Goal: Task Accomplishment & Management: Manage account settings

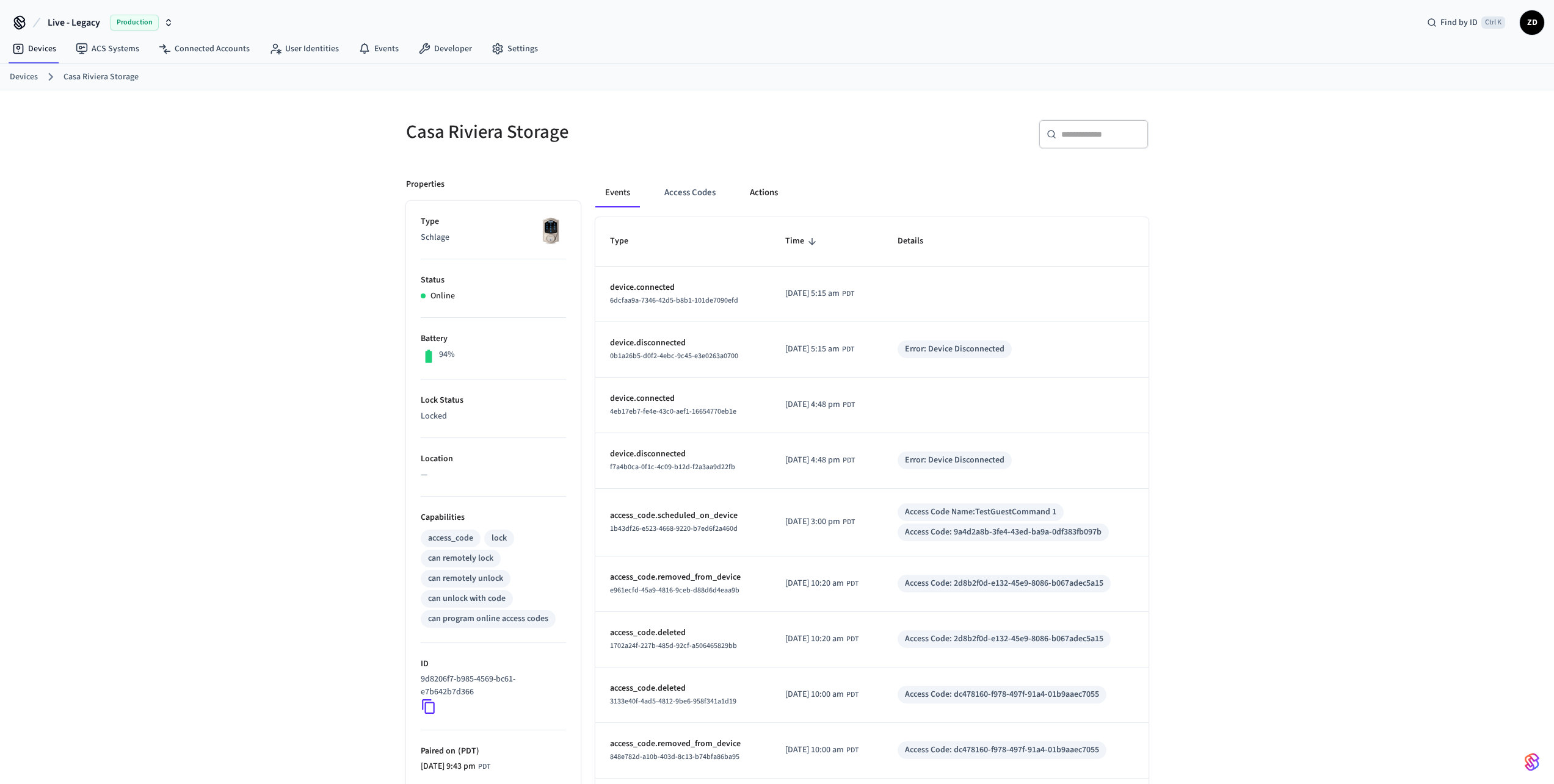
click at [765, 192] on button "Actions" at bounding box center [763, 193] width 47 height 29
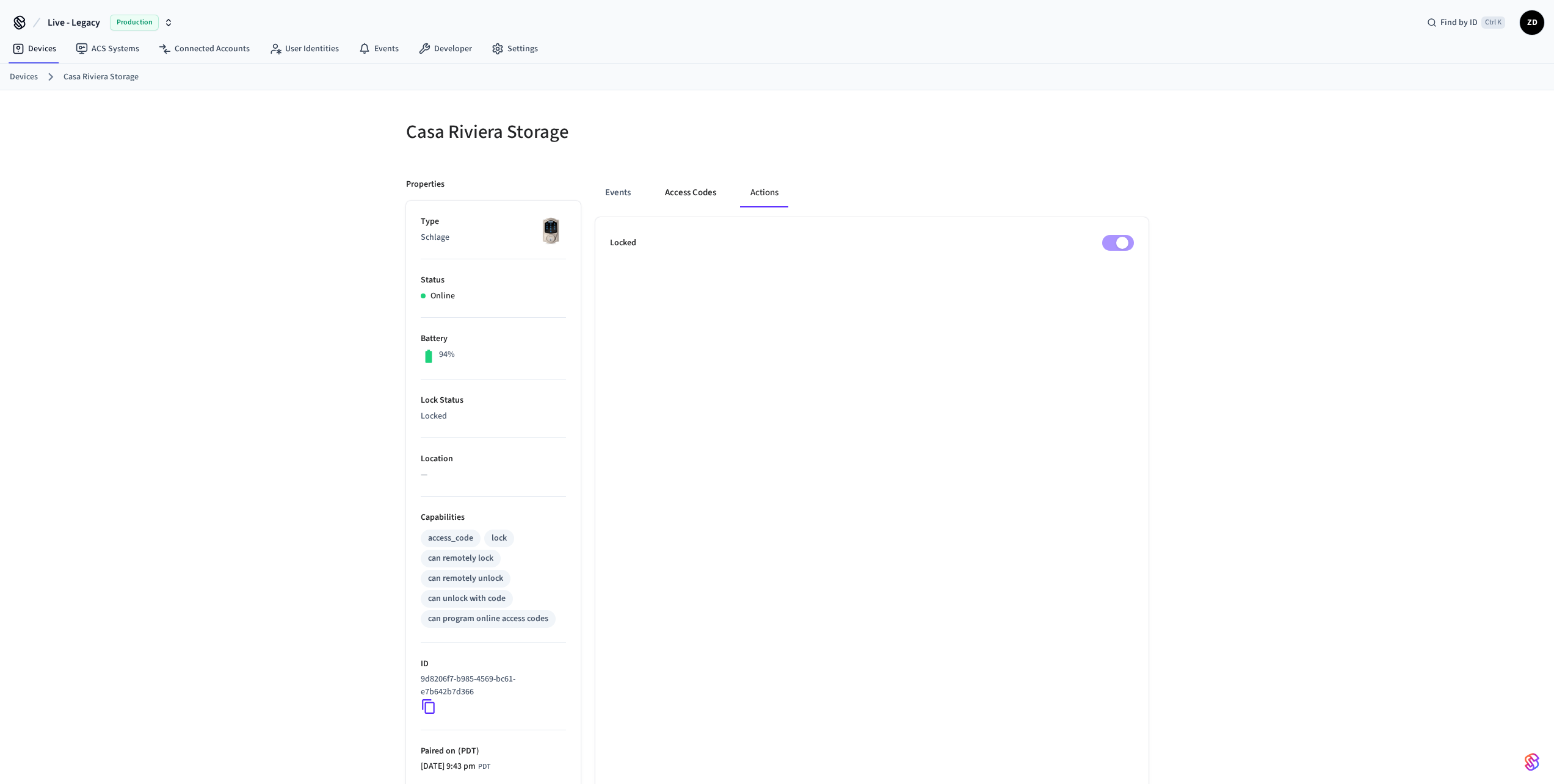
click at [700, 189] on button "Access Codes" at bounding box center [690, 193] width 71 height 29
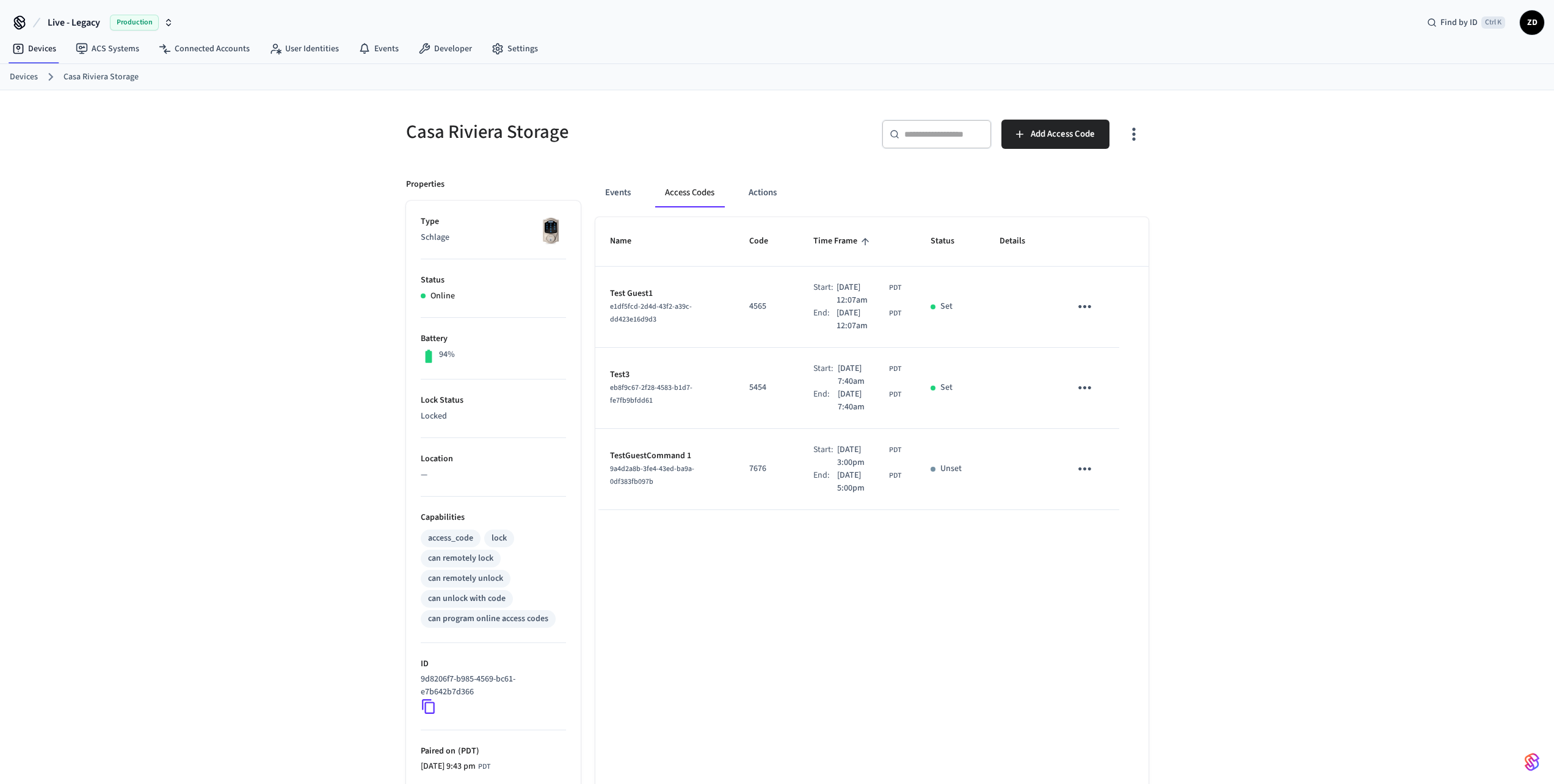
click at [1076, 471] on icon "sticky table" at bounding box center [1085, 469] width 19 height 19
click at [1095, 502] on icon at bounding box center [1099, 505] width 9 height 9
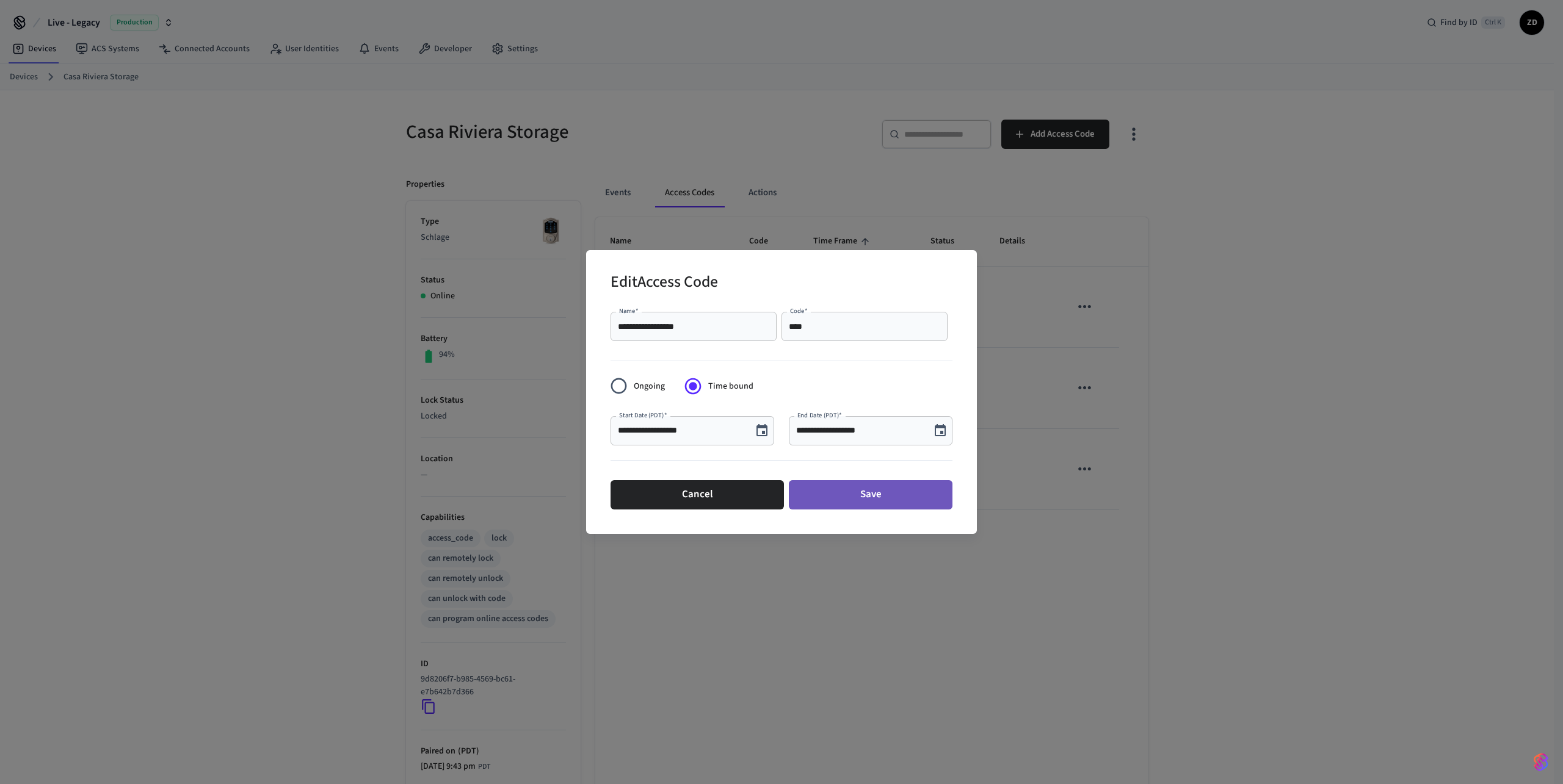
click at [845, 501] on button "Save" at bounding box center [870, 495] width 163 height 29
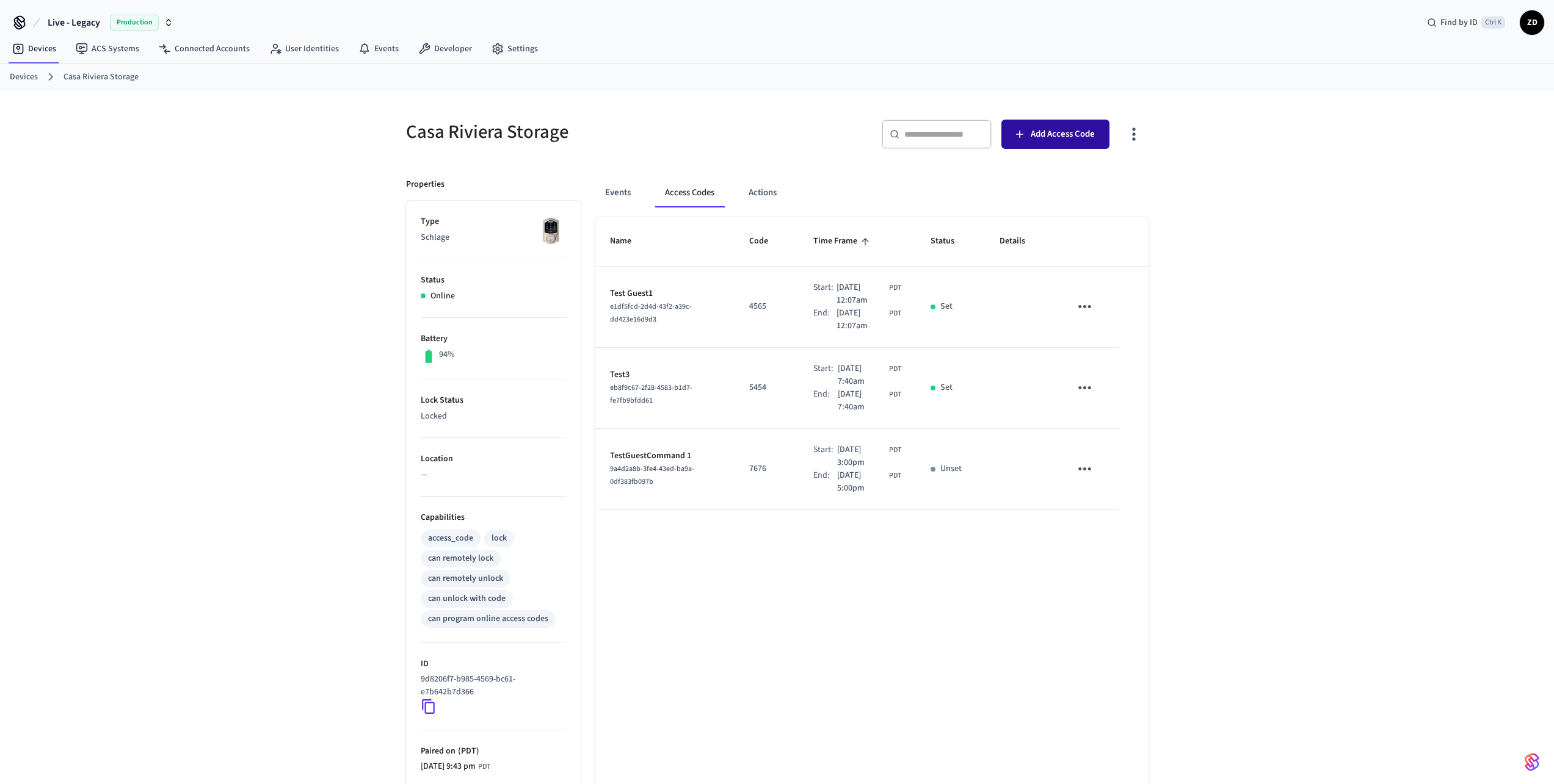
click at [1045, 137] on span "Add Access Code" at bounding box center [1062, 134] width 64 height 16
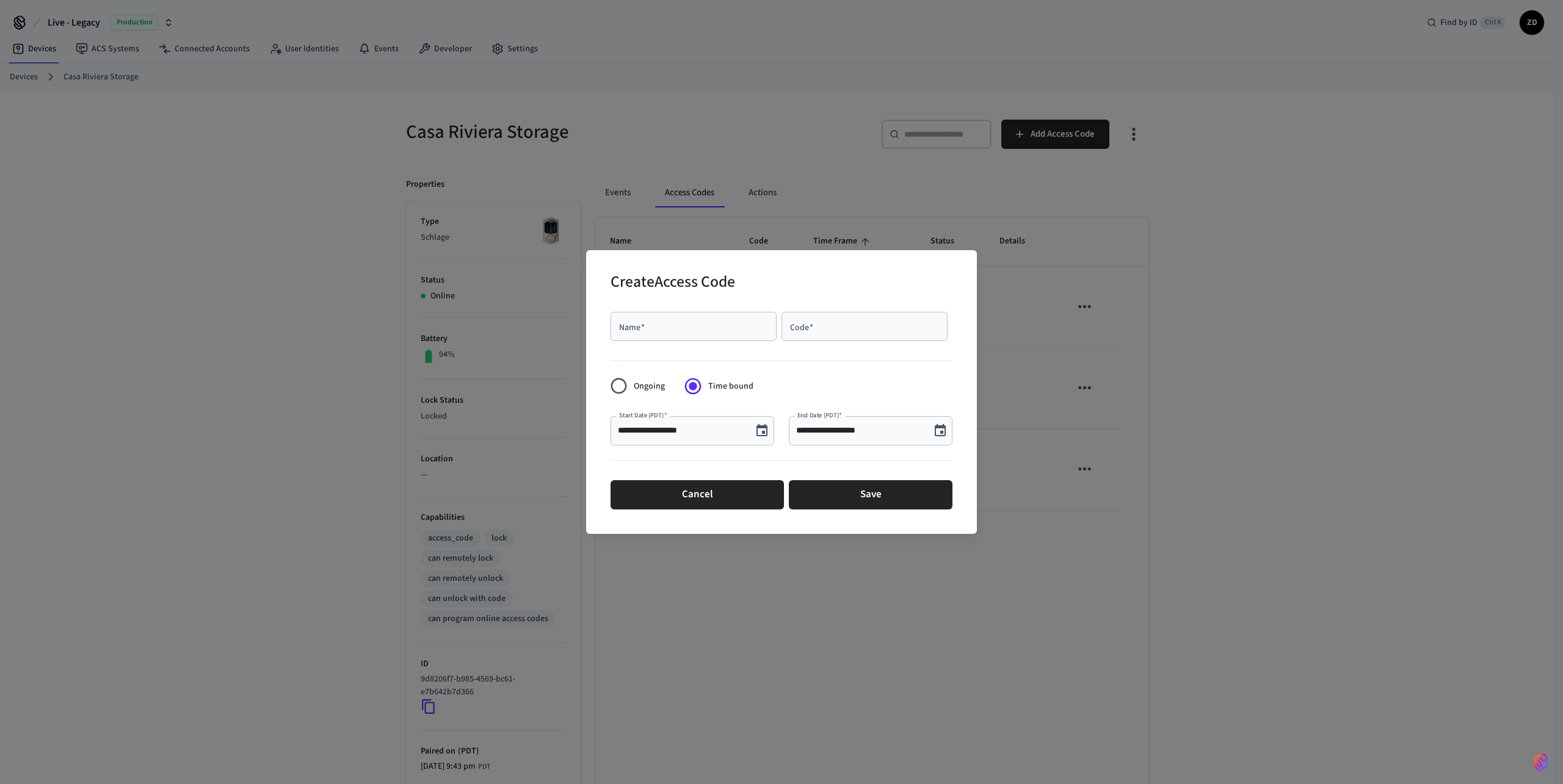
click at [707, 331] on input "Name   *" at bounding box center [693, 326] width 151 height 12
type input "****"
click at [837, 327] on input "Code   *" at bounding box center [864, 326] width 151 height 12
click at [705, 500] on button "Cancel" at bounding box center [697, 495] width 174 height 29
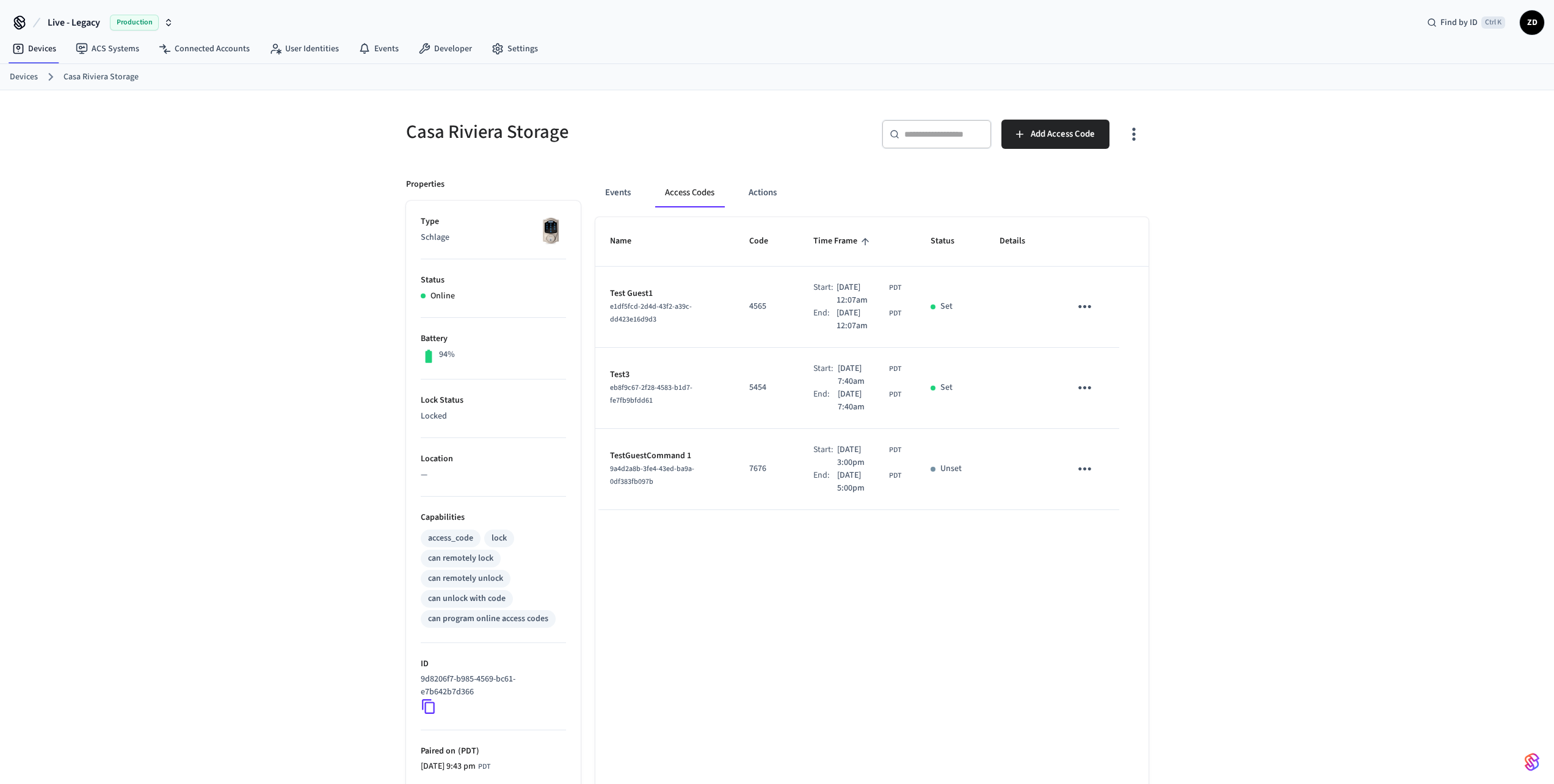
click at [750, 466] on p "7676" at bounding box center [766, 469] width 35 height 13
copy p "7676"
click at [1037, 137] on span "Add Access Code" at bounding box center [1062, 134] width 64 height 16
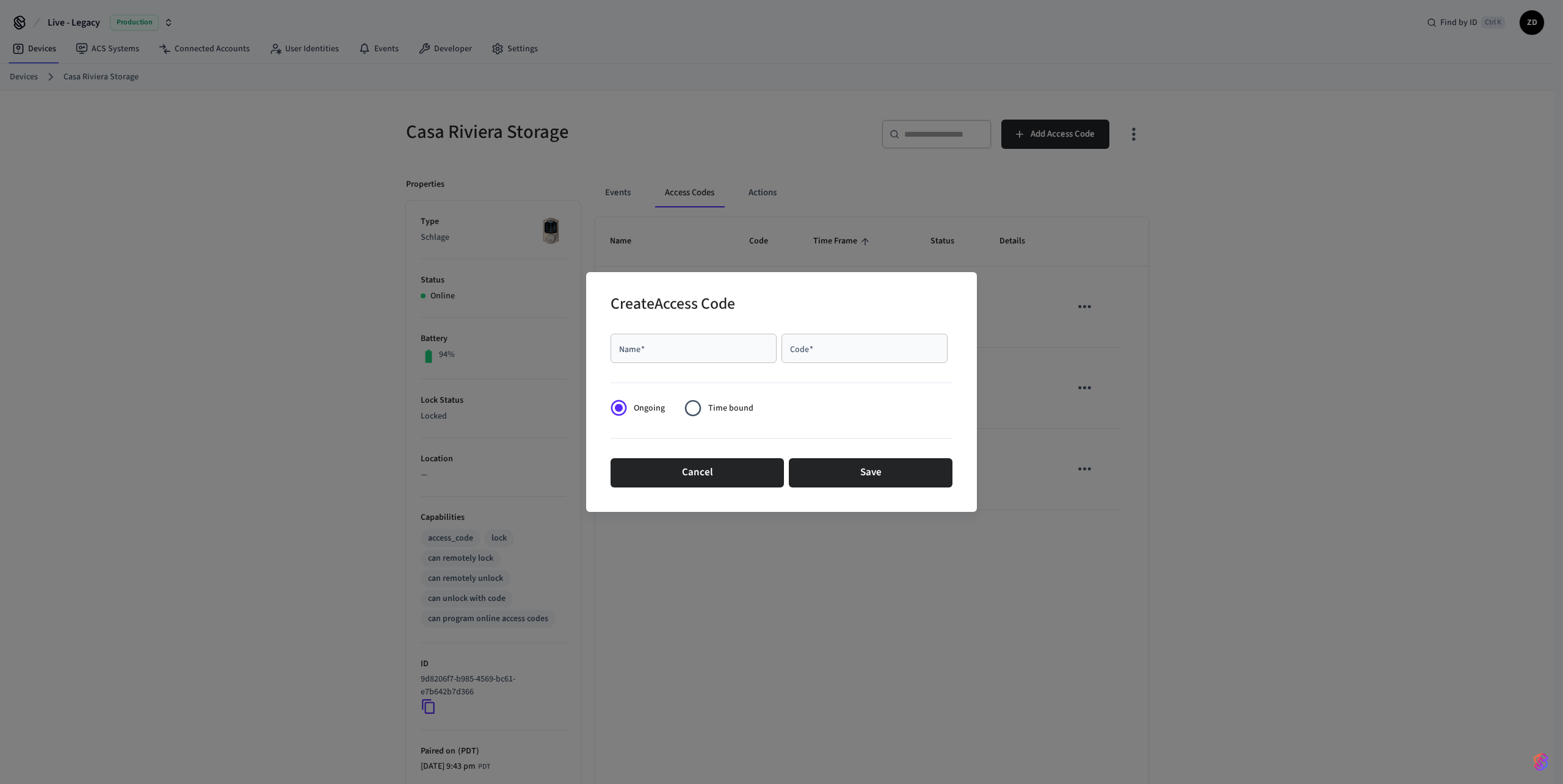
click at [654, 346] on input "Name   *" at bounding box center [693, 348] width 151 height 12
type input "****"
click at [868, 350] on input "Code   *" at bounding box center [864, 348] width 151 height 12
paste input "****"
type input "****"
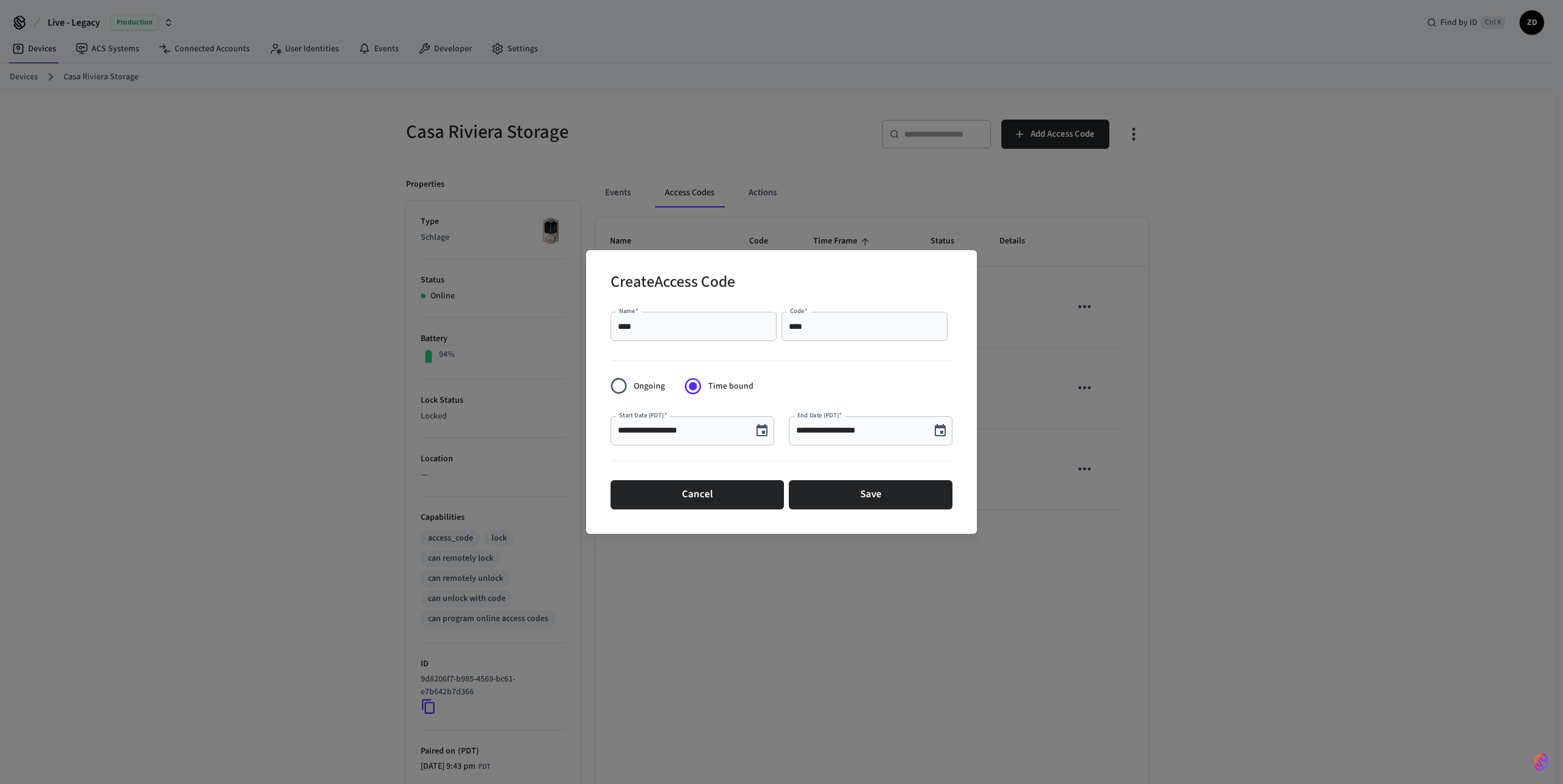
click at [762, 431] on icon "Choose date, selected date is Oct 10, 2025" at bounding box center [762, 430] width 11 height 12
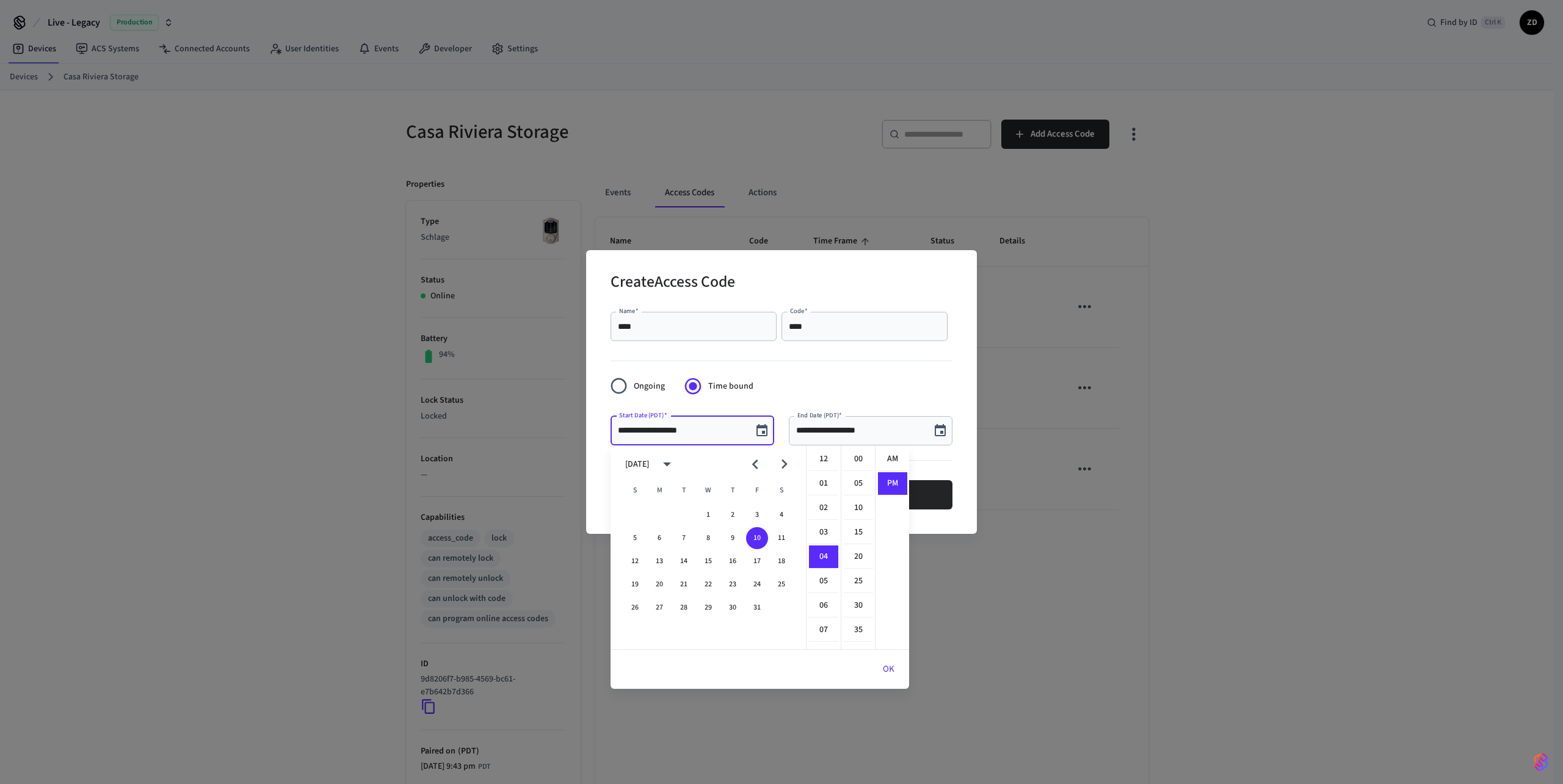
scroll to position [23, 0]
click at [635, 566] on button "12" at bounding box center [635, 561] width 22 height 22
click at [825, 485] on li "05" at bounding box center [823, 484] width 29 height 23
type input "**********"
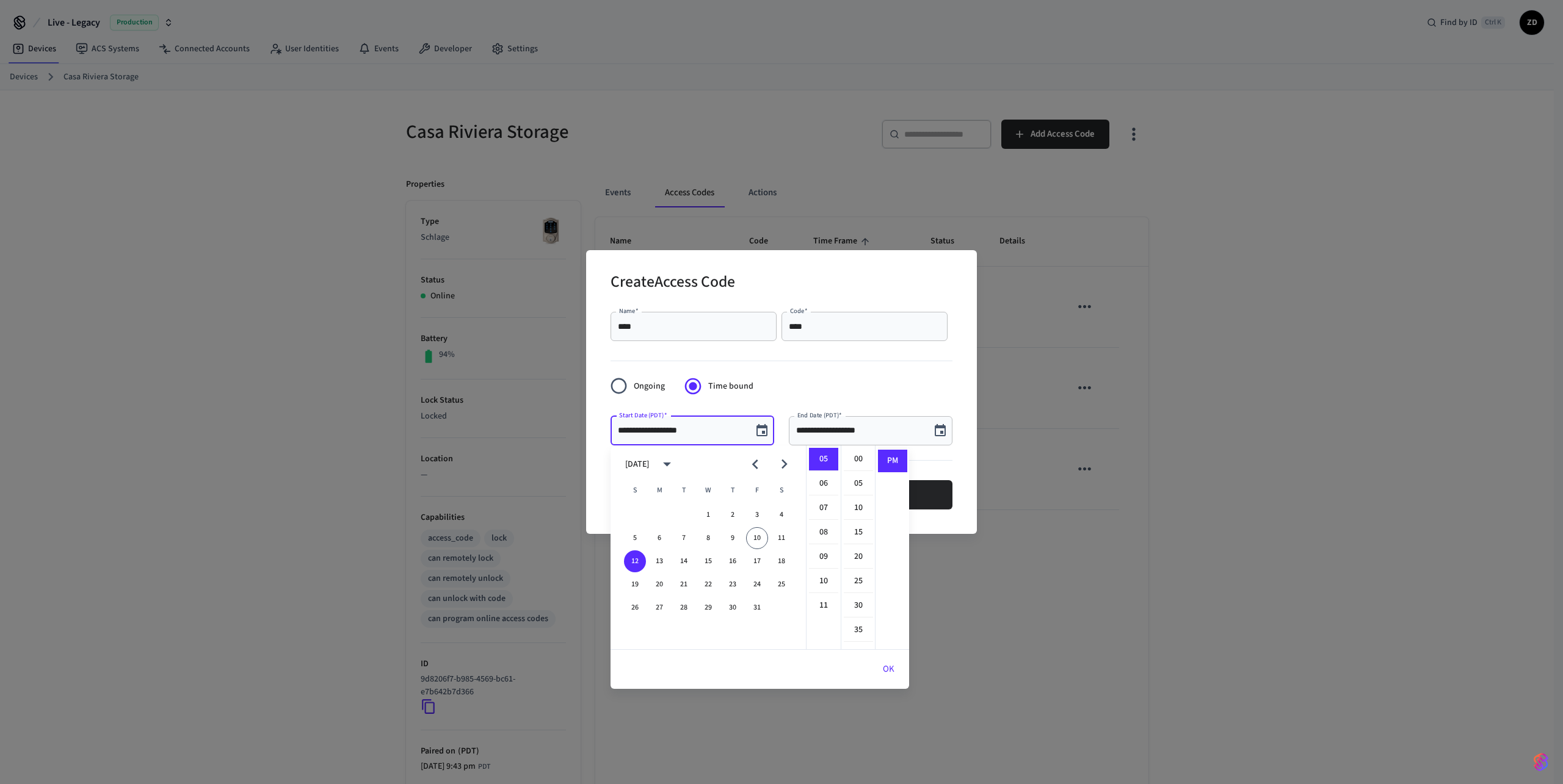
click at [948, 432] on button "Choose date, selected date is Oct 10, 2025" at bounding box center [940, 431] width 25 height 25
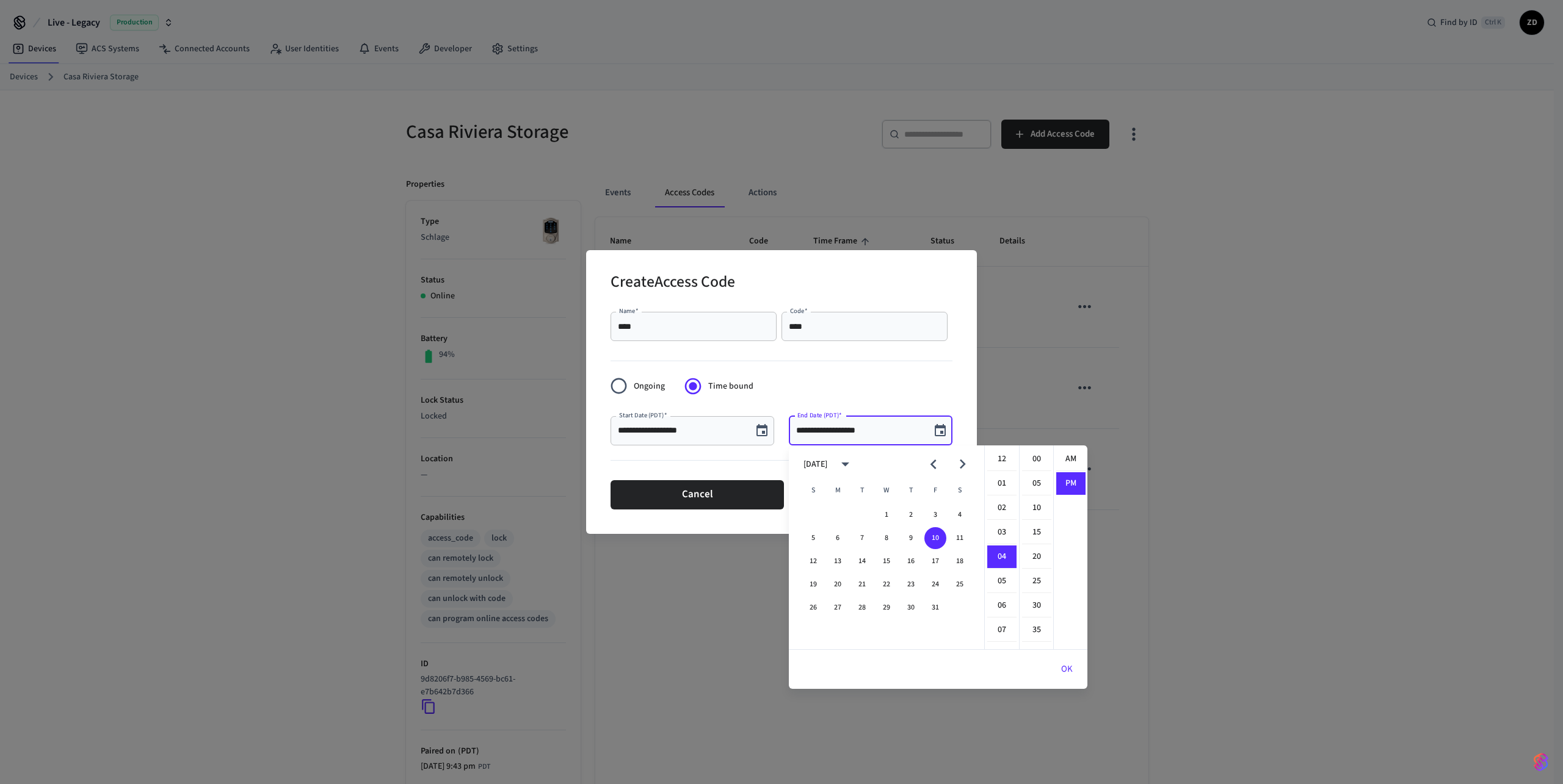
scroll to position [23, 0]
click at [812, 561] on button "12" at bounding box center [813, 561] width 22 height 22
click at [998, 507] on li "06" at bounding box center [1002, 508] width 29 height 23
type input "**********"
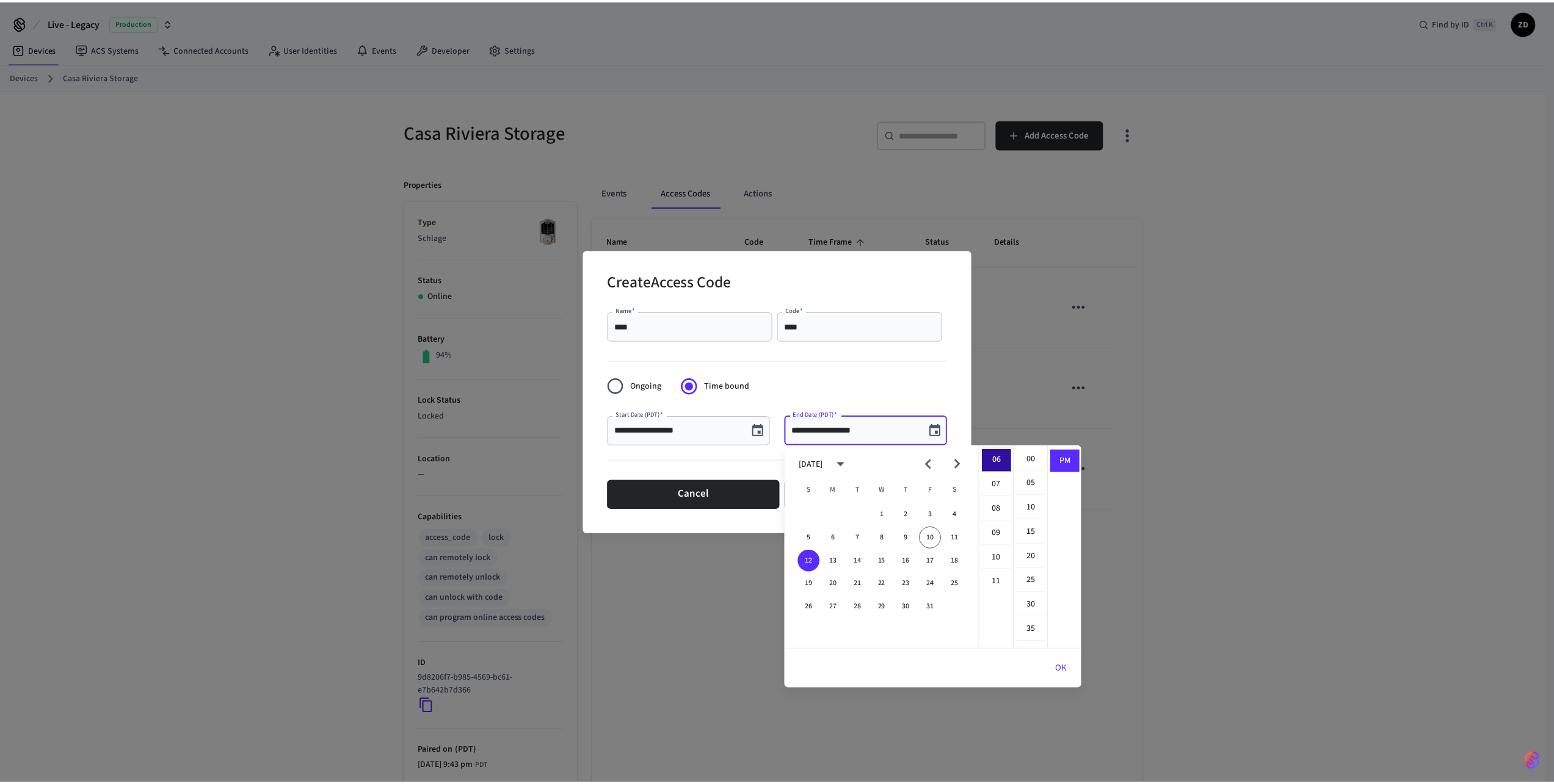
scroll to position [146, 0]
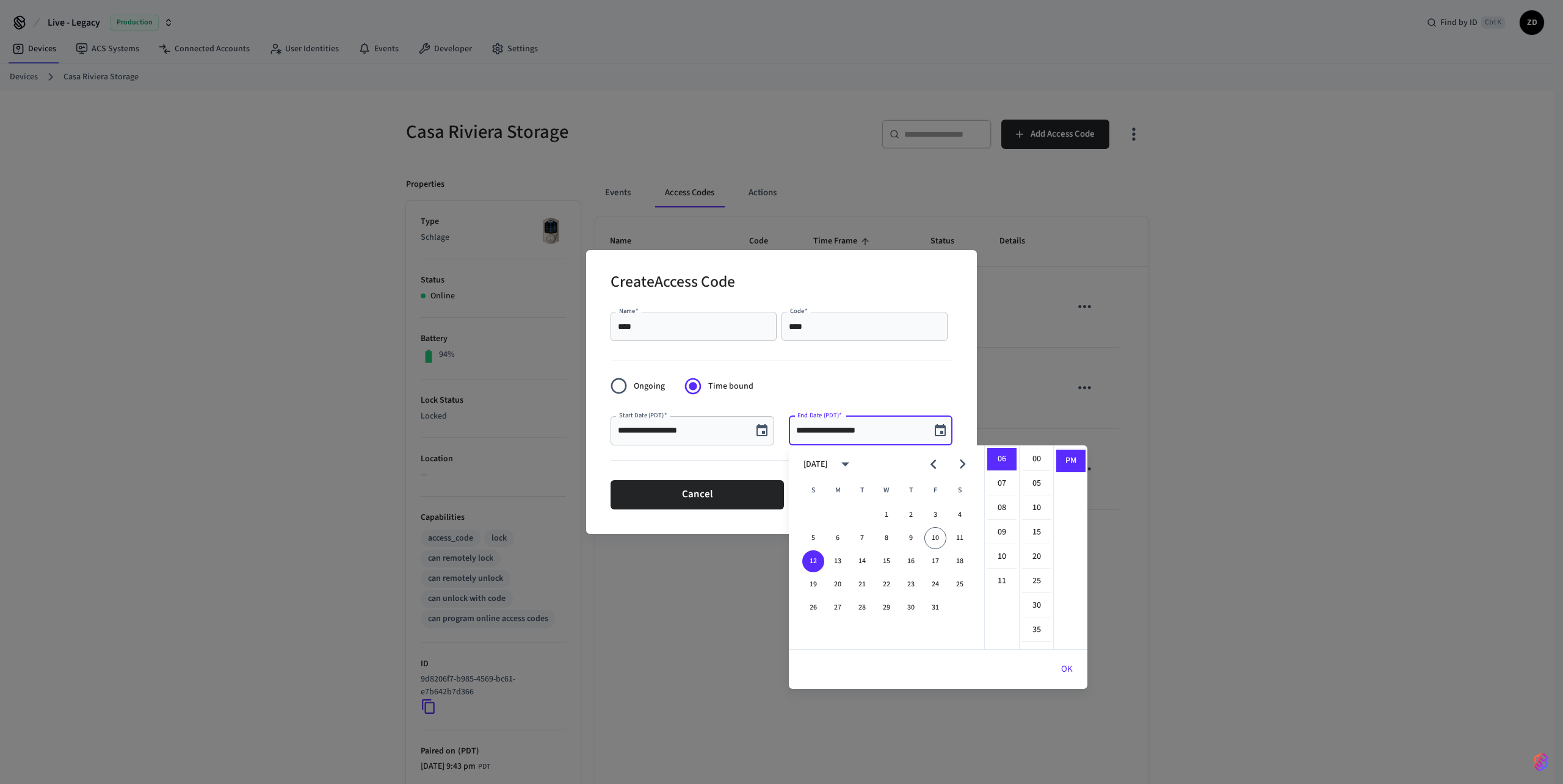
click at [1066, 667] on button "OK" at bounding box center [1067, 669] width 41 height 29
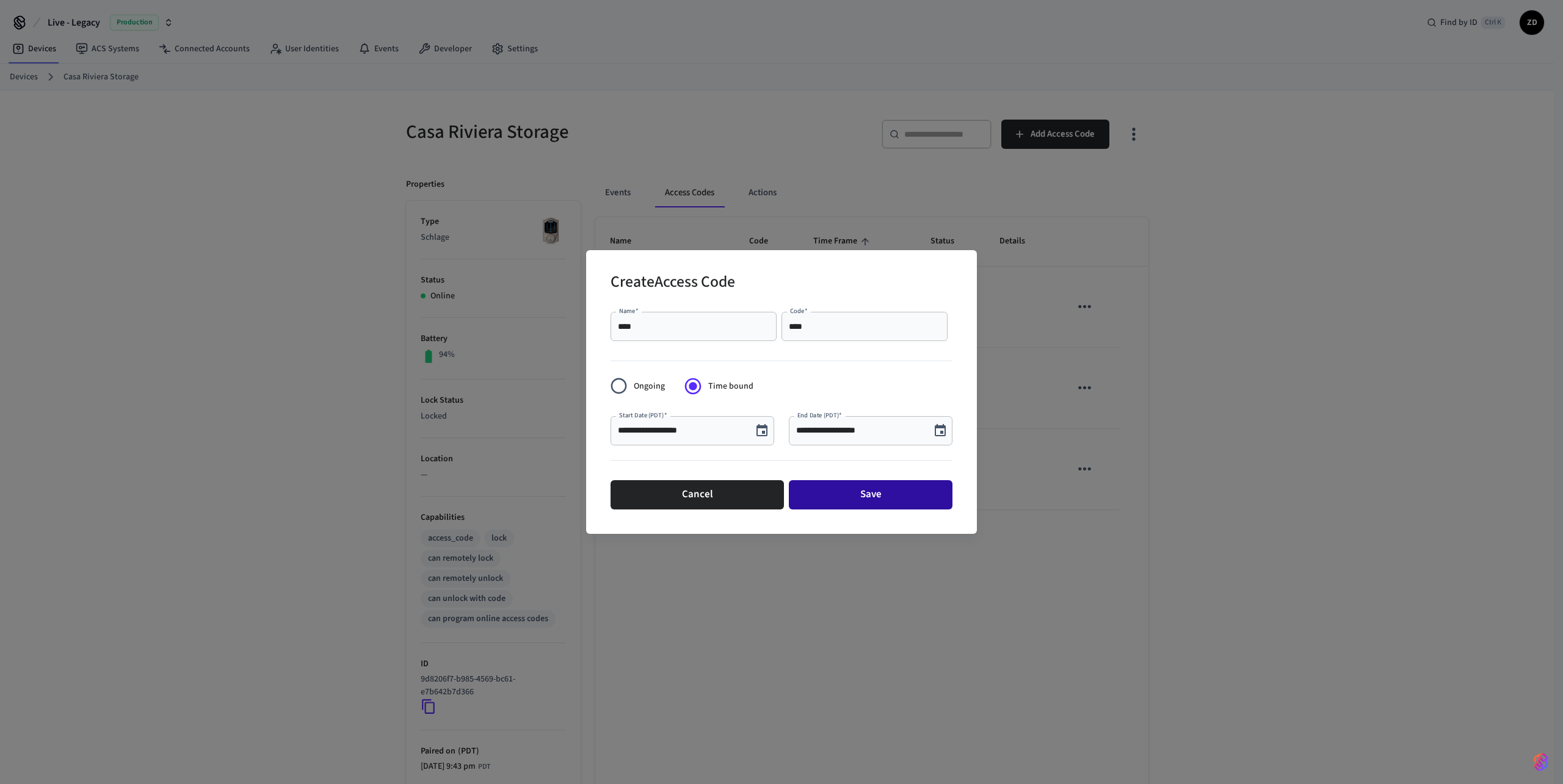
click at [864, 495] on button "Save" at bounding box center [870, 495] width 163 height 29
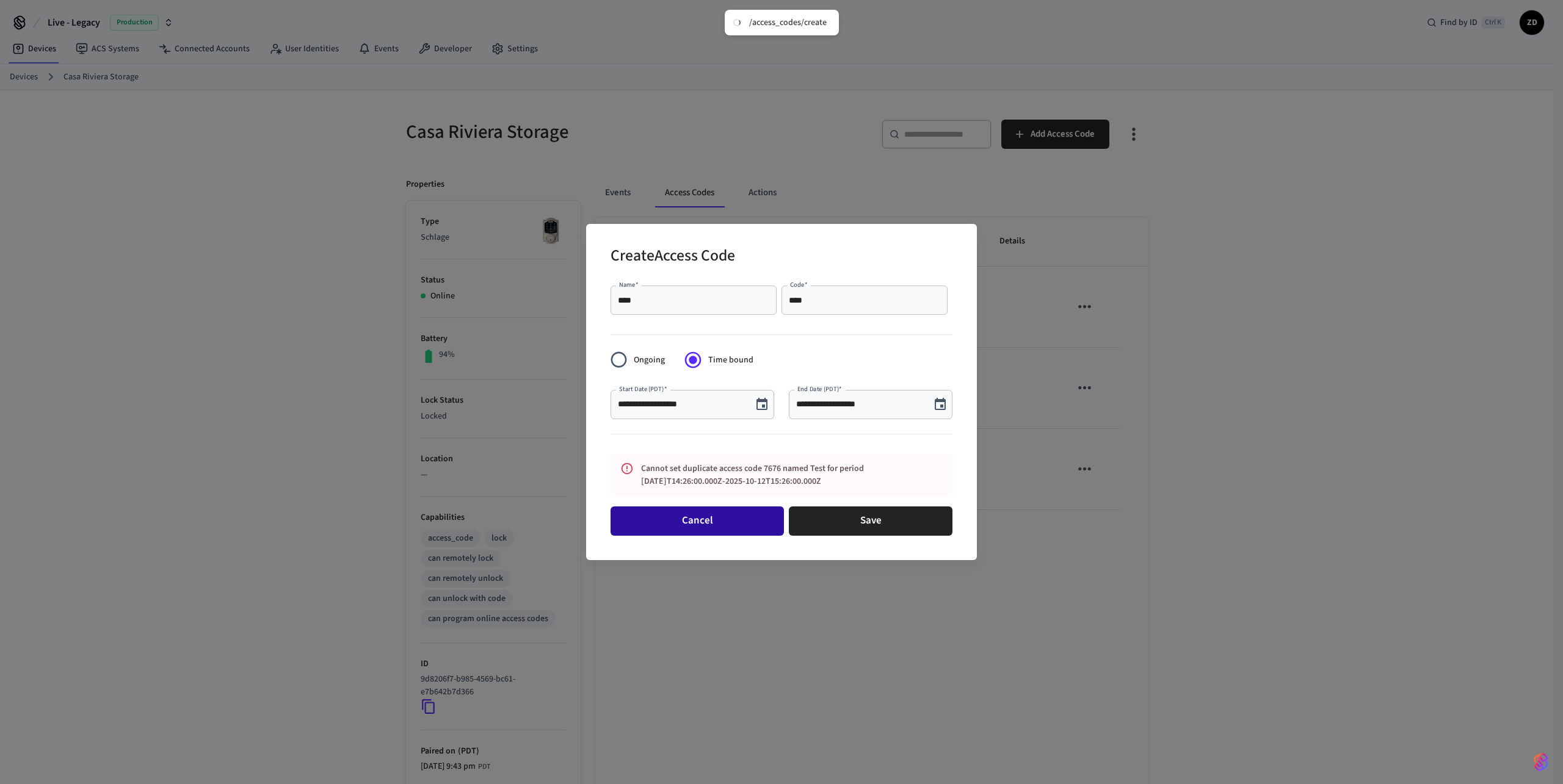
click at [708, 522] on button "Cancel" at bounding box center [697, 521] width 174 height 29
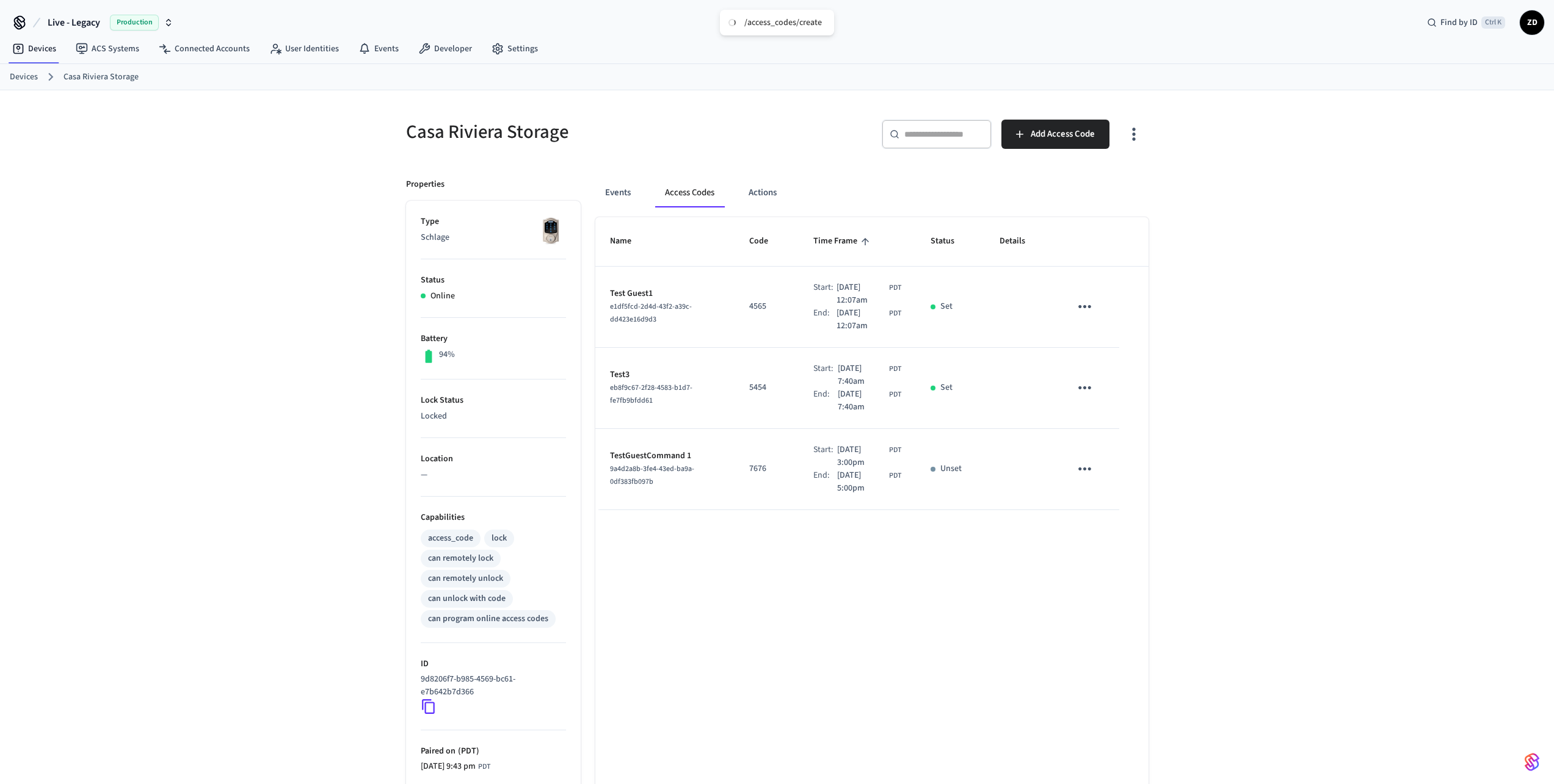
click at [1237, 527] on div "[GEOGRAPHIC_DATA] Storage ​ ​ Add Access Code Properties Type Schlage Status On…" at bounding box center [777, 498] width 1554 height 815
click at [1133, 136] on icon "button" at bounding box center [1133, 134] width 19 height 19
click at [1216, 136] on div at bounding box center [781, 392] width 1563 height 784
